Goal: Find specific page/section: Find specific page/section

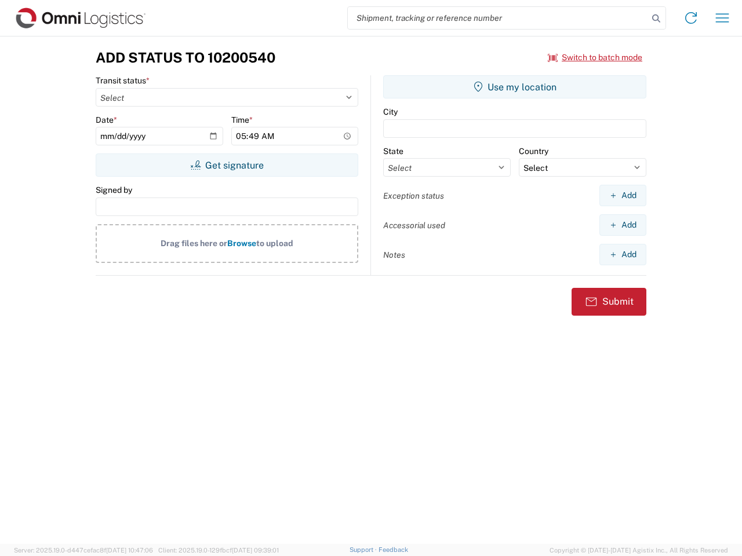
click at [498, 18] on input "search" at bounding box center [498, 18] width 300 height 22
click at [656, 19] on icon at bounding box center [656, 18] width 16 height 16
click at [691, 18] on icon at bounding box center [691, 18] width 19 height 19
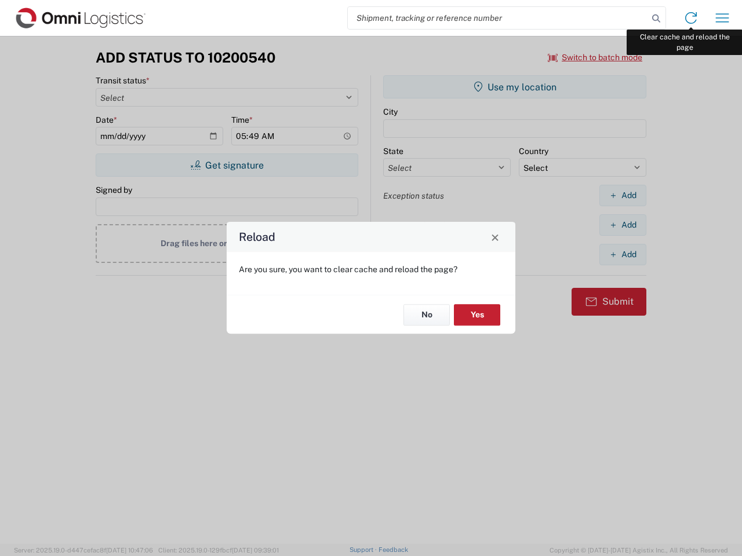
click at [722, 18] on div "Reload Are you sure, you want to clear cache and reload the page? No Yes" at bounding box center [371, 278] width 742 height 556
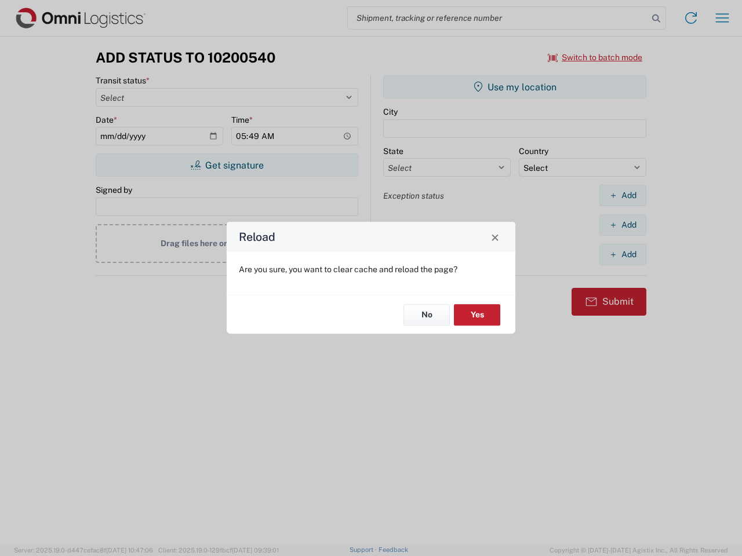
click at [595, 57] on div "Reload Are you sure, you want to clear cache and reload the page? No Yes" at bounding box center [371, 278] width 742 height 556
click at [227, 165] on div "Reload Are you sure, you want to clear cache and reload the page? No Yes" at bounding box center [371, 278] width 742 height 556
click at [515, 87] on div "Reload Are you sure, you want to clear cache and reload the page? No Yes" at bounding box center [371, 278] width 742 height 556
click at [623, 195] on div "Reload Are you sure, you want to clear cache and reload the page? No Yes" at bounding box center [371, 278] width 742 height 556
click at [623, 225] on div "Reload Are you sure, you want to clear cache and reload the page? No Yes" at bounding box center [371, 278] width 742 height 556
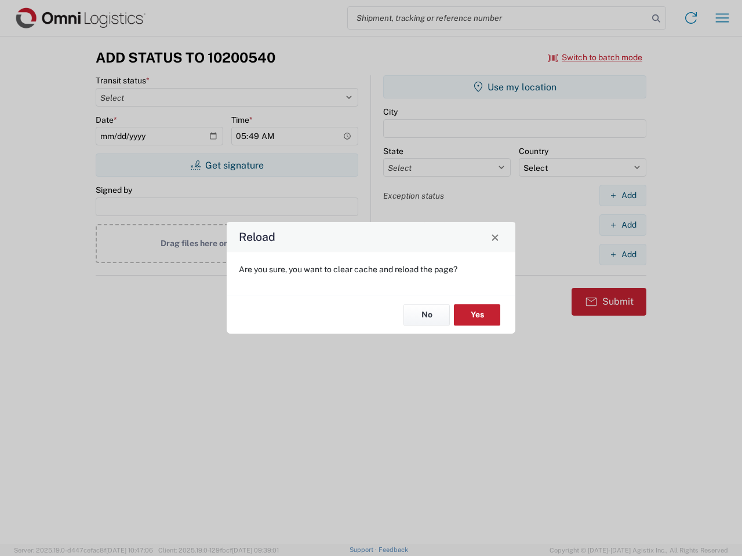
click at [623, 254] on div "Reload Are you sure, you want to clear cache and reload the page? No Yes" at bounding box center [371, 278] width 742 height 556
